Goal: Find specific page/section

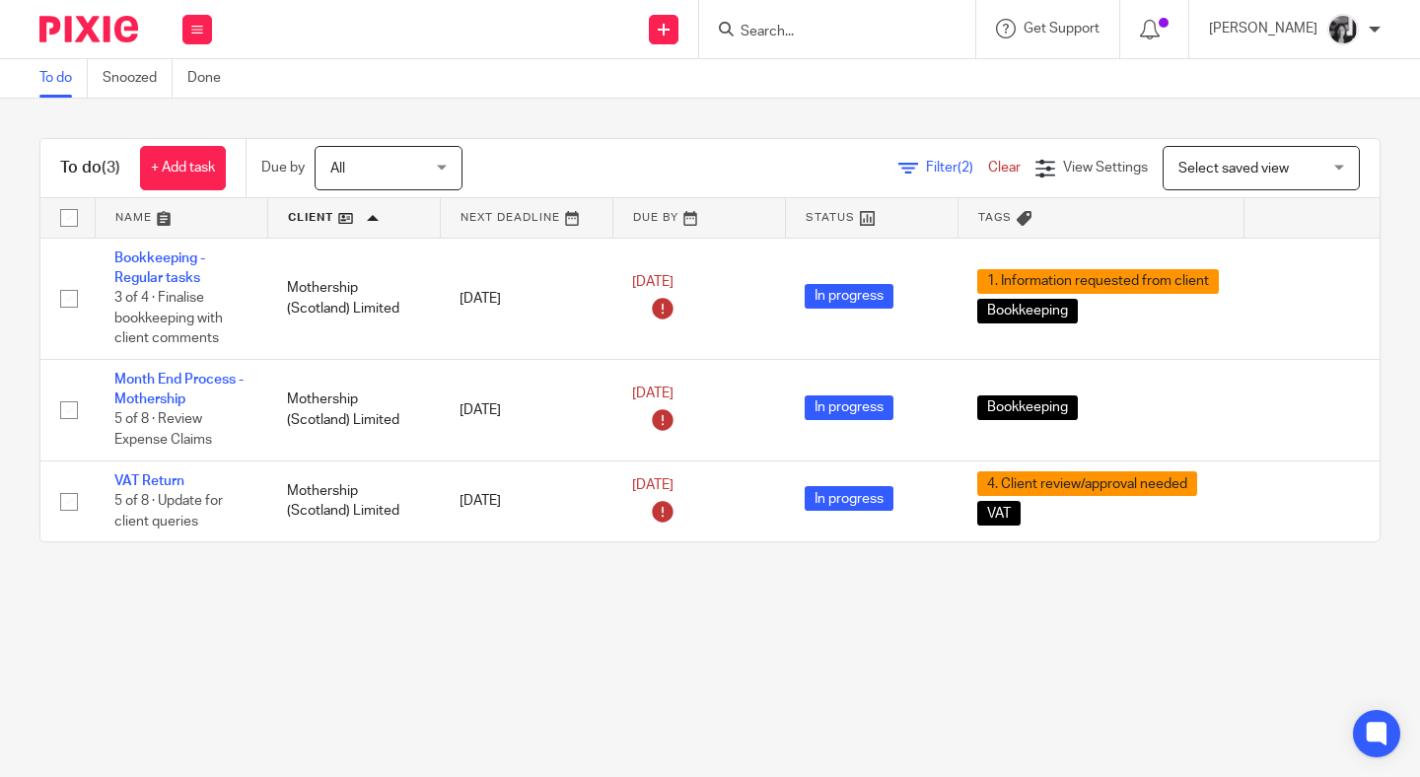
click at [988, 171] on link "Clear" at bounding box center [1004, 168] width 33 height 14
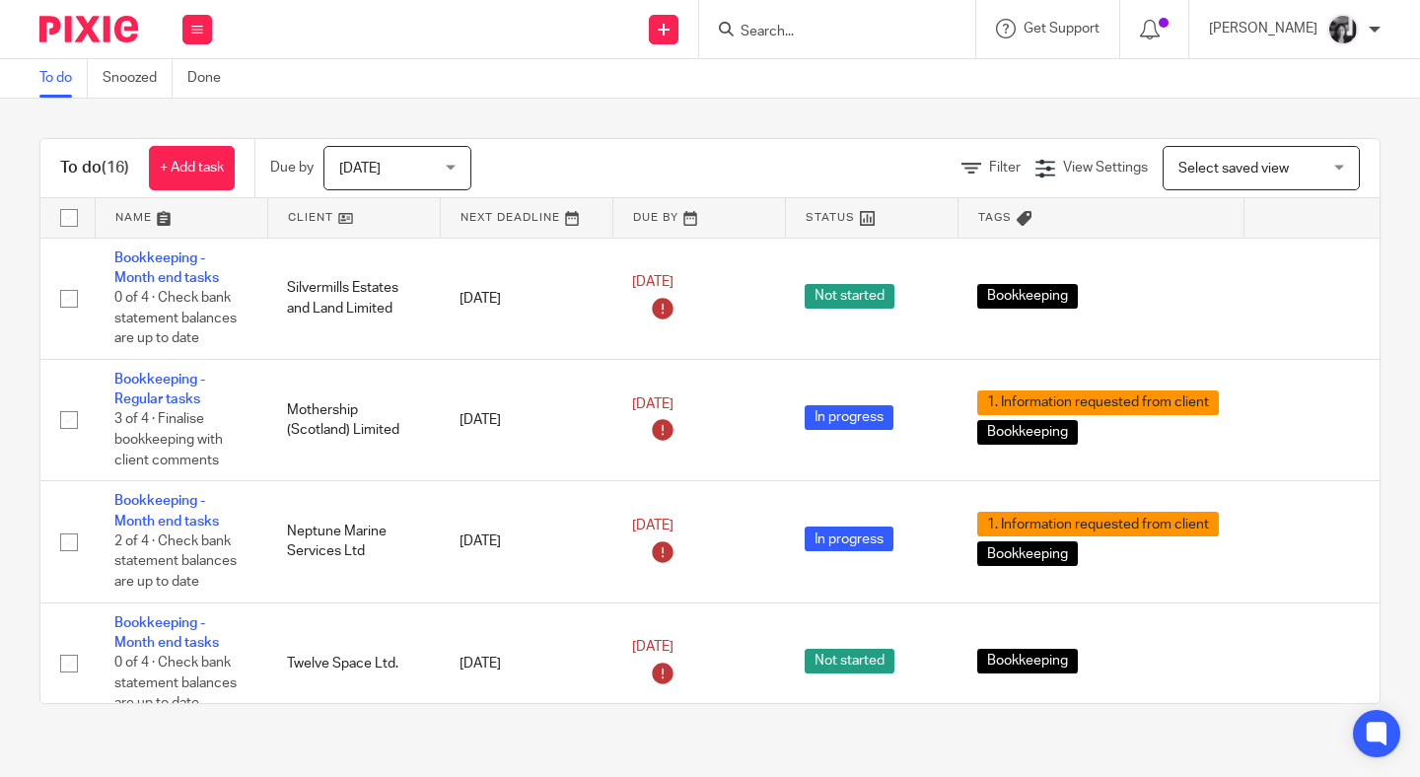
click at [420, 173] on span "[DATE]" at bounding box center [391, 167] width 105 height 41
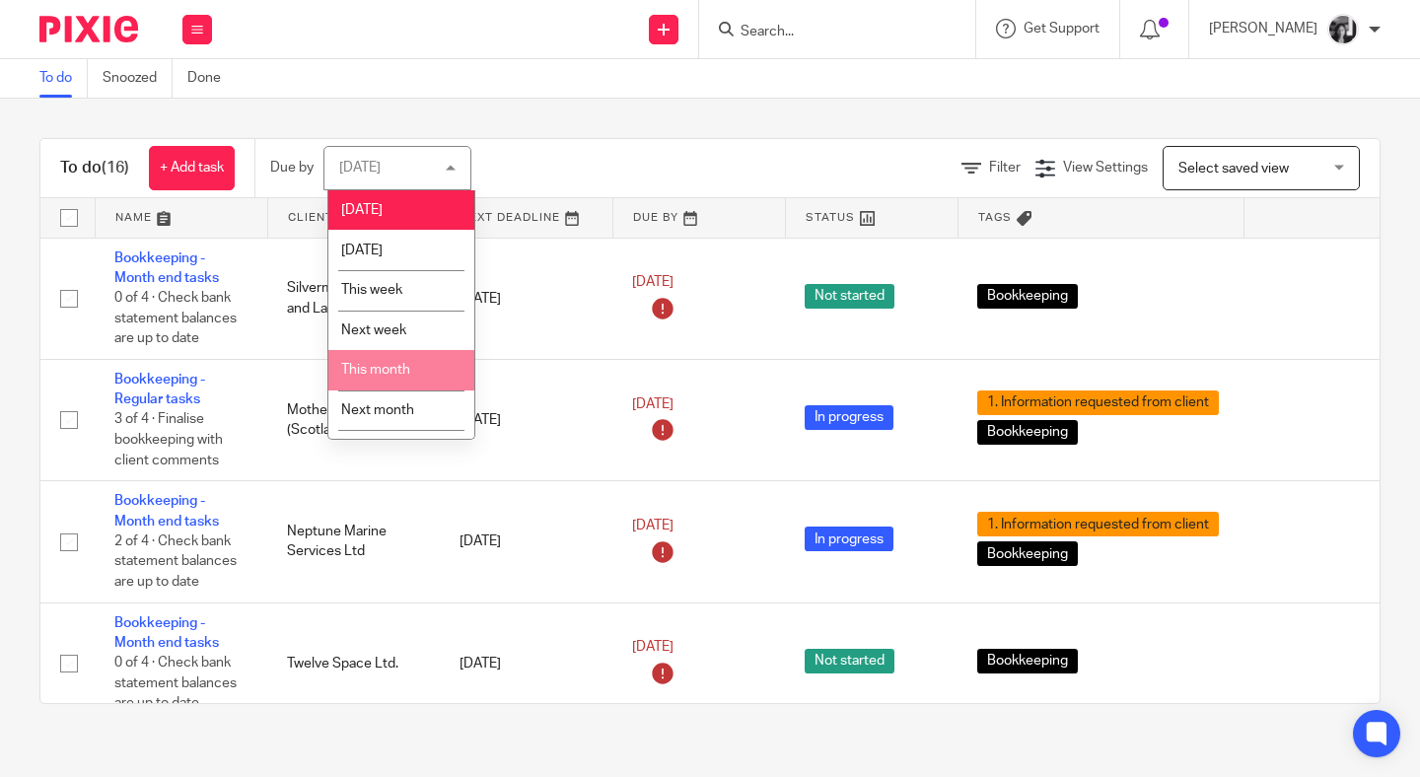
scroll to position [38, 0]
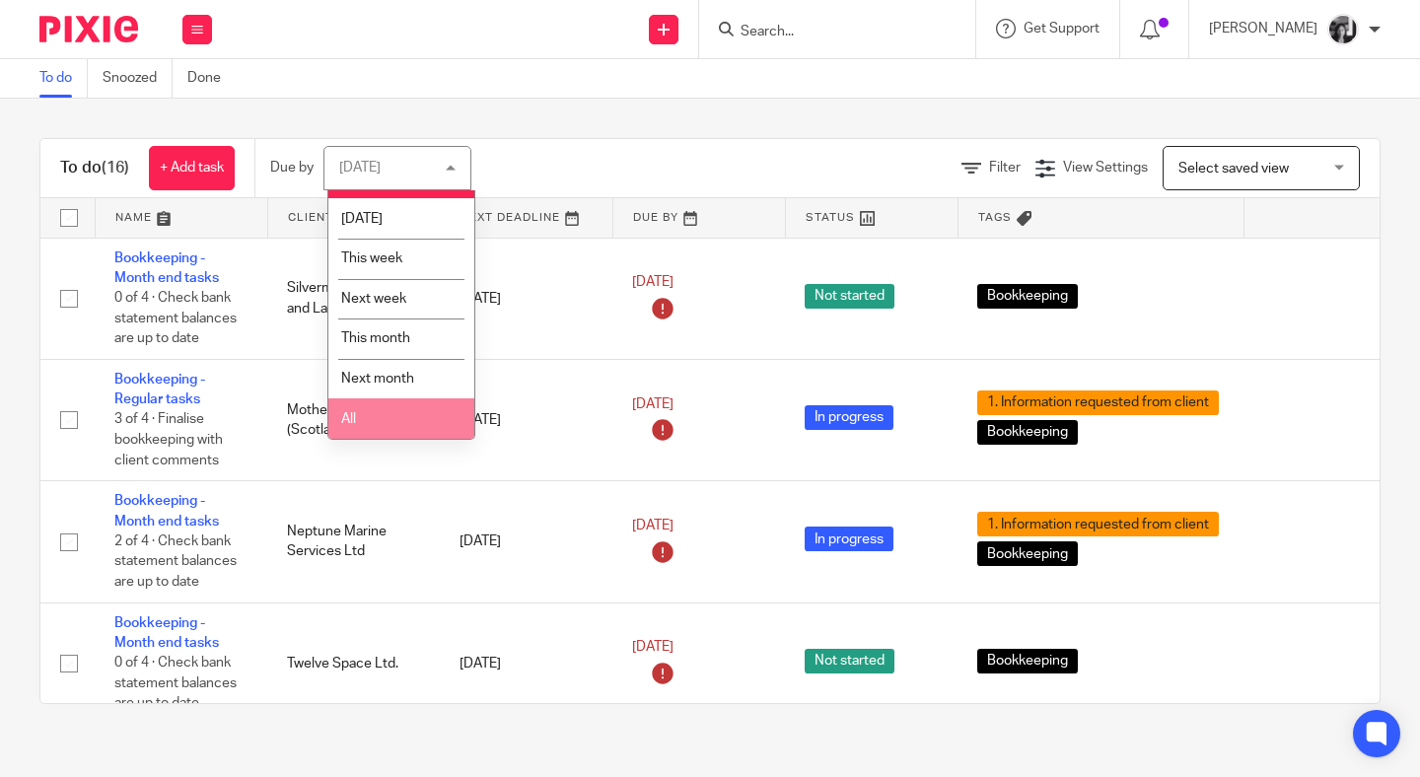
click at [405, 422] on li "All" at bounding box center [401, 418] width 146 height 40
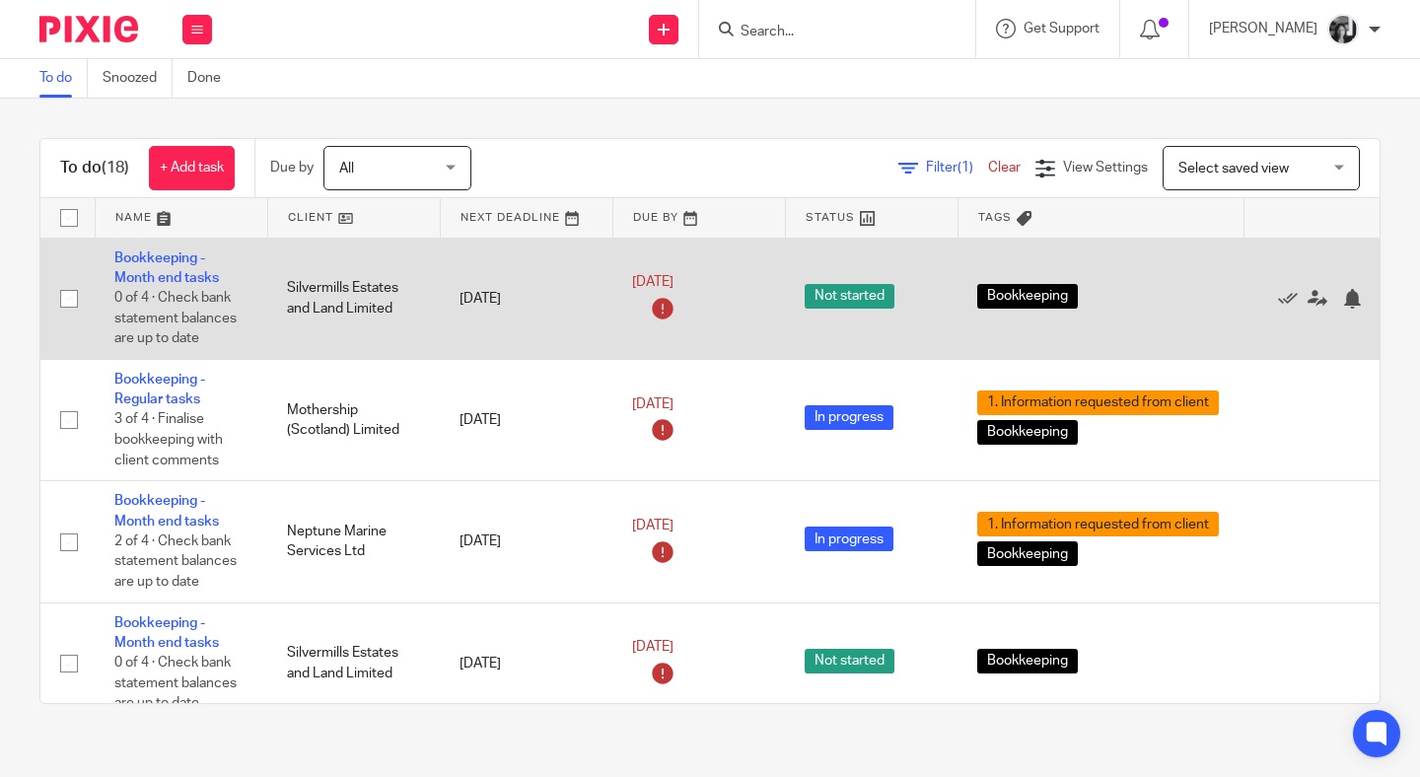
drag, startPoint x: 312, startPoint y: 220, endPoint x: 358, endPoint y: 252, distance: 56.6
click at [312, 221] on link at bounding box center [354, 217] width 172 height 39
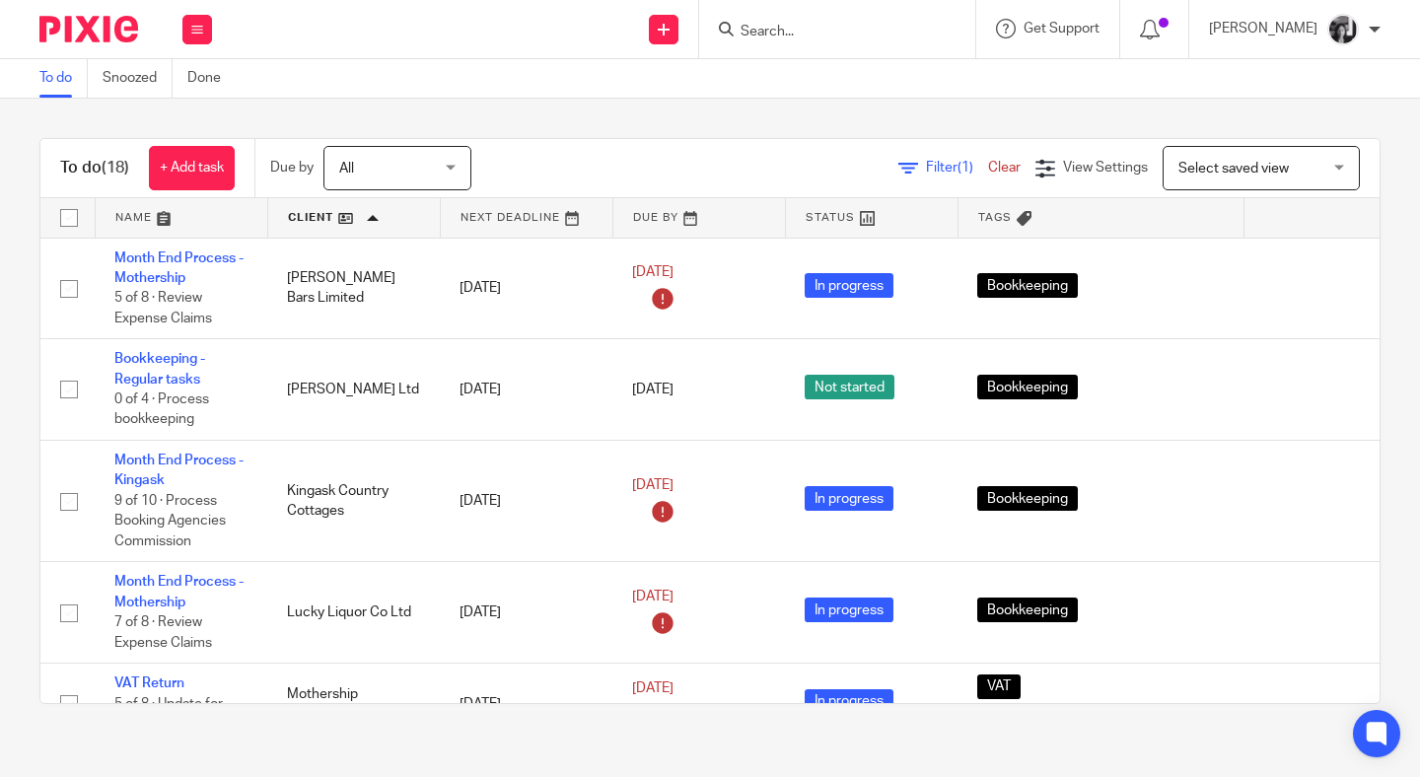
click at [926, 171] on span "Filter (1)" at bounding box center [957, 168] width 62 height 14
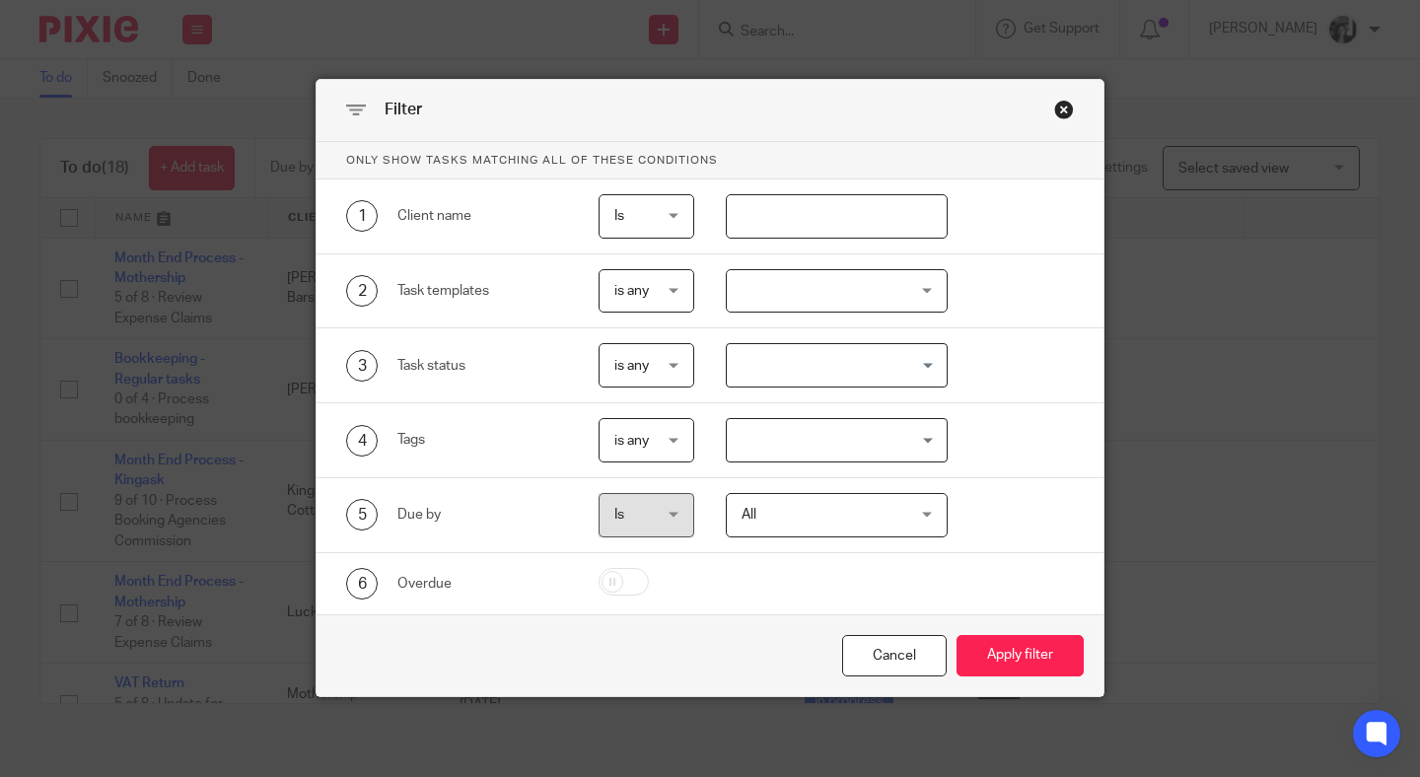
click at [859, 218] on input "text" at bounding box center [837, 216] width 222 height 44
type input "luck"
click at [956, 635] on button "Apply filter" at bounding box center [1019, 656] width 127 height 42
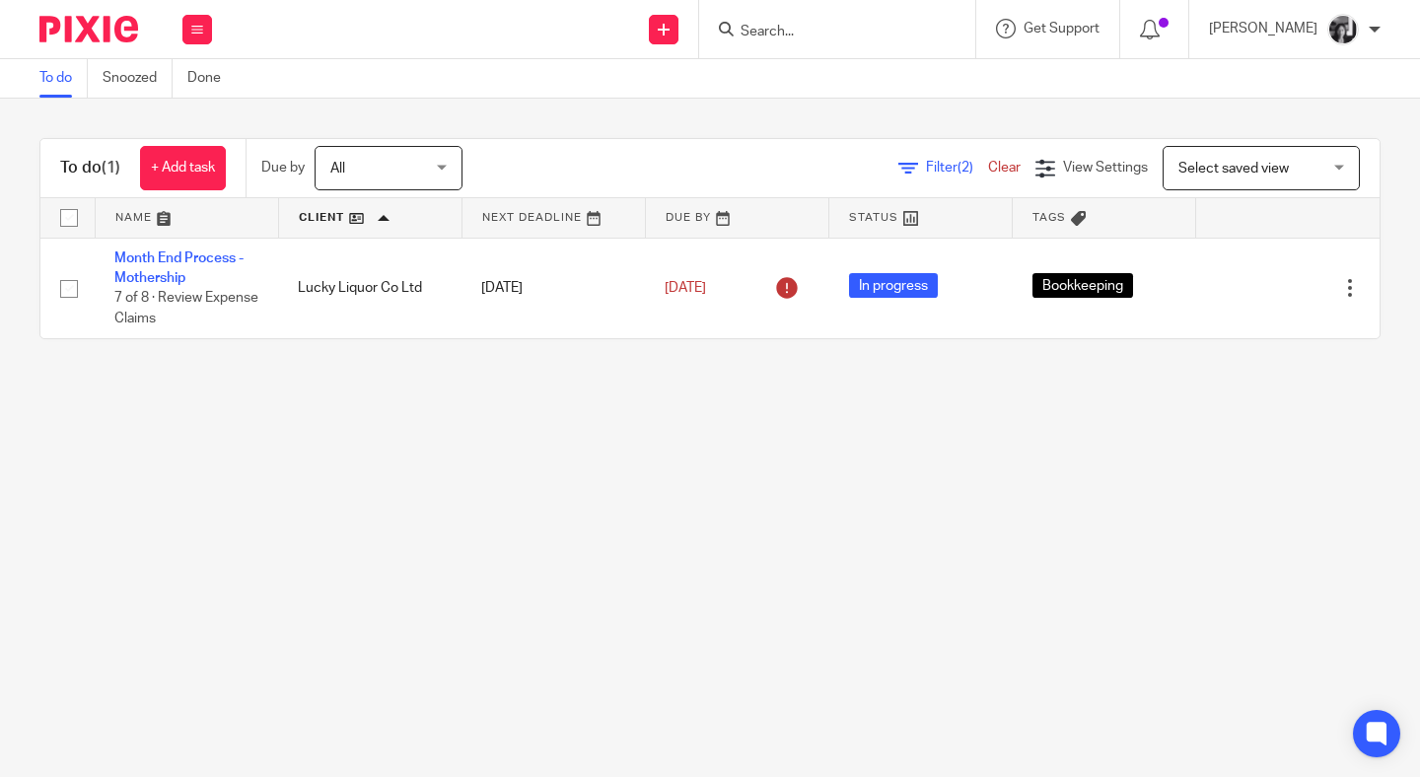
click at [775, 480] on main "To do Snoozed Done To do (1) + Add task Due by All All Today Tomorrow This week…" at bounding box center [710, 388] width 1420 height 777
